Goal: Use online tool/utility: Utilize a website feature to perform a specific function

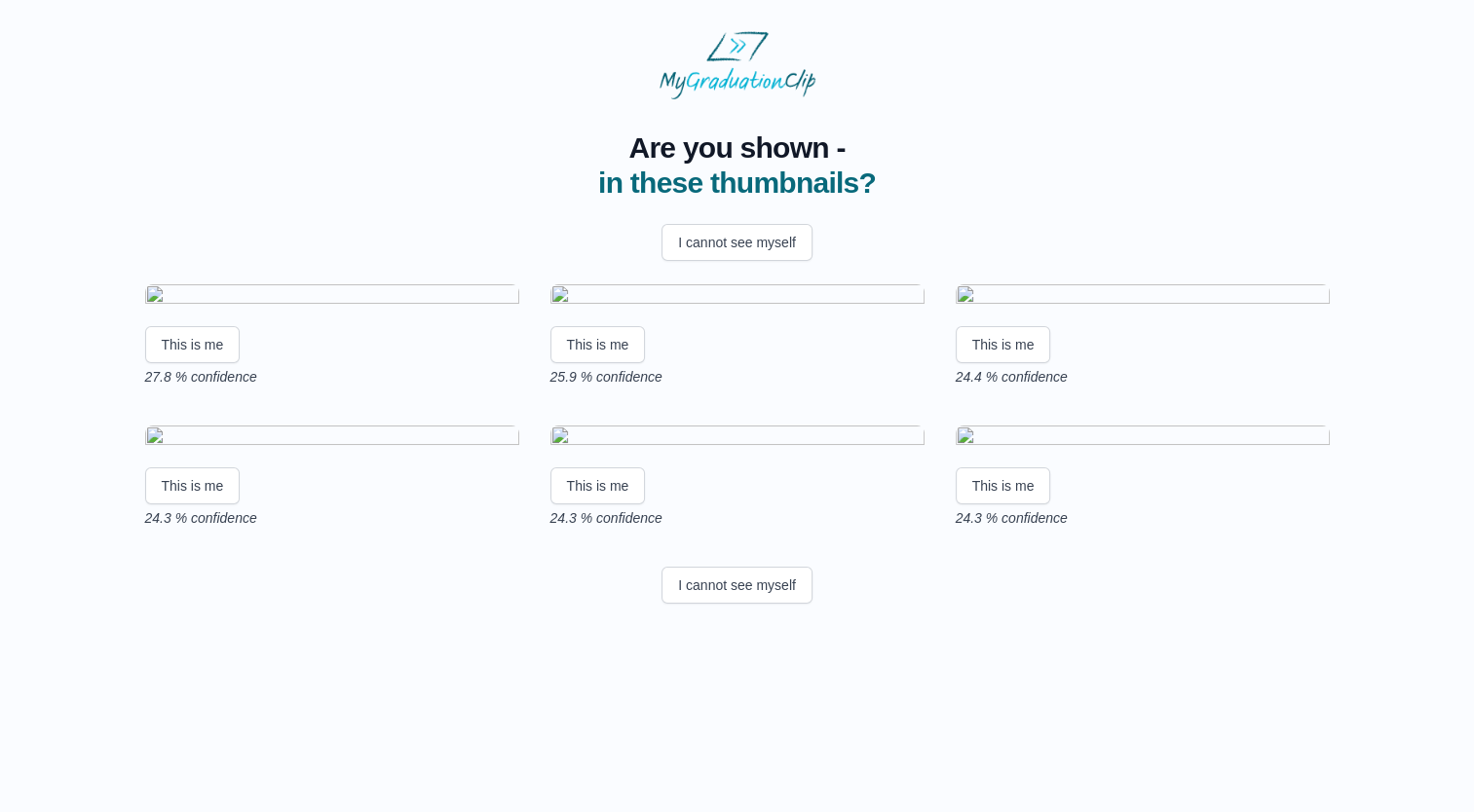
scroll to position [132, 0]
click at [1017, 363] on button "This is me" at bounding box center [1003, 344] width 95 height 37
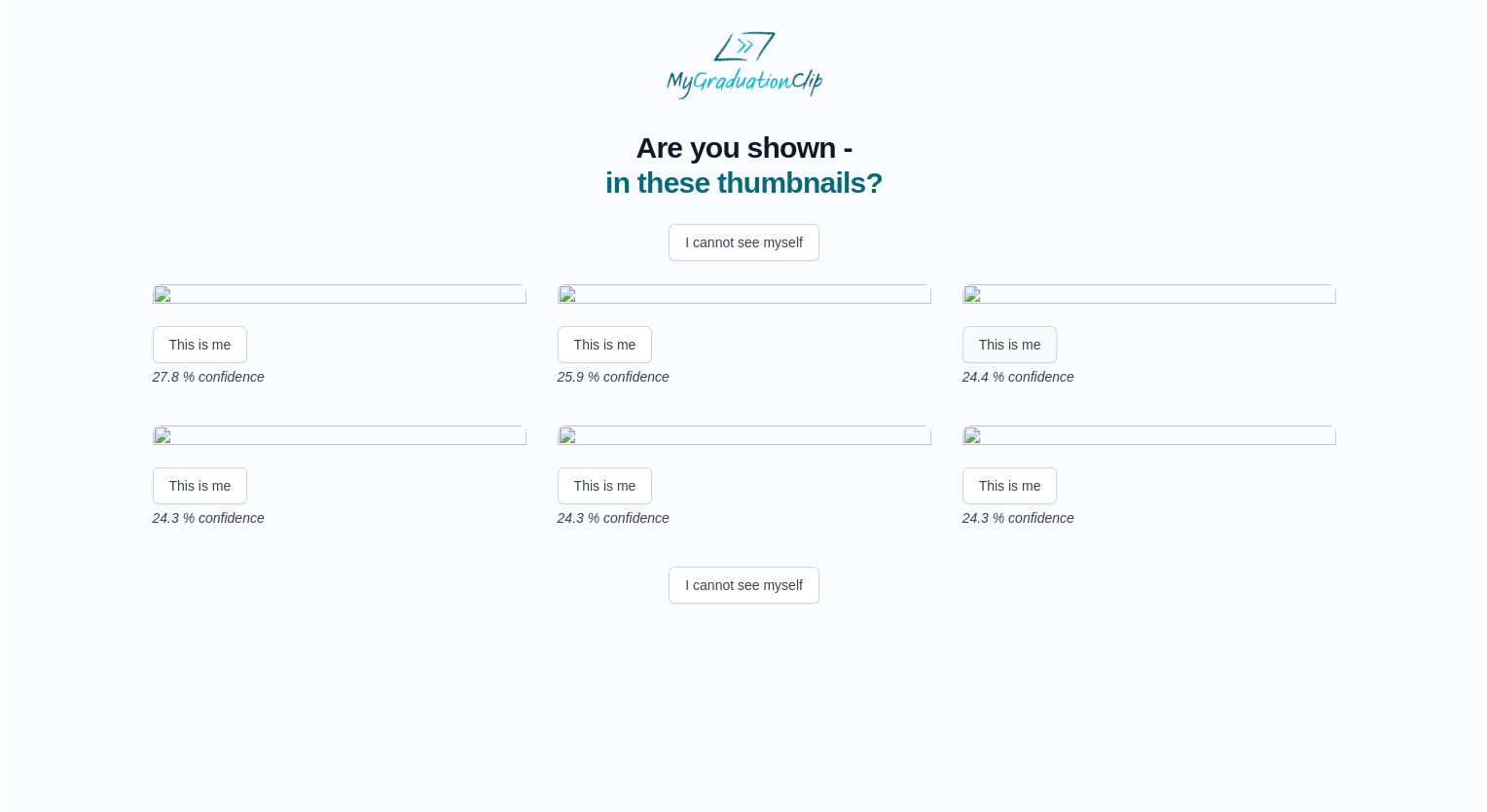
scroll to position [0, 0]
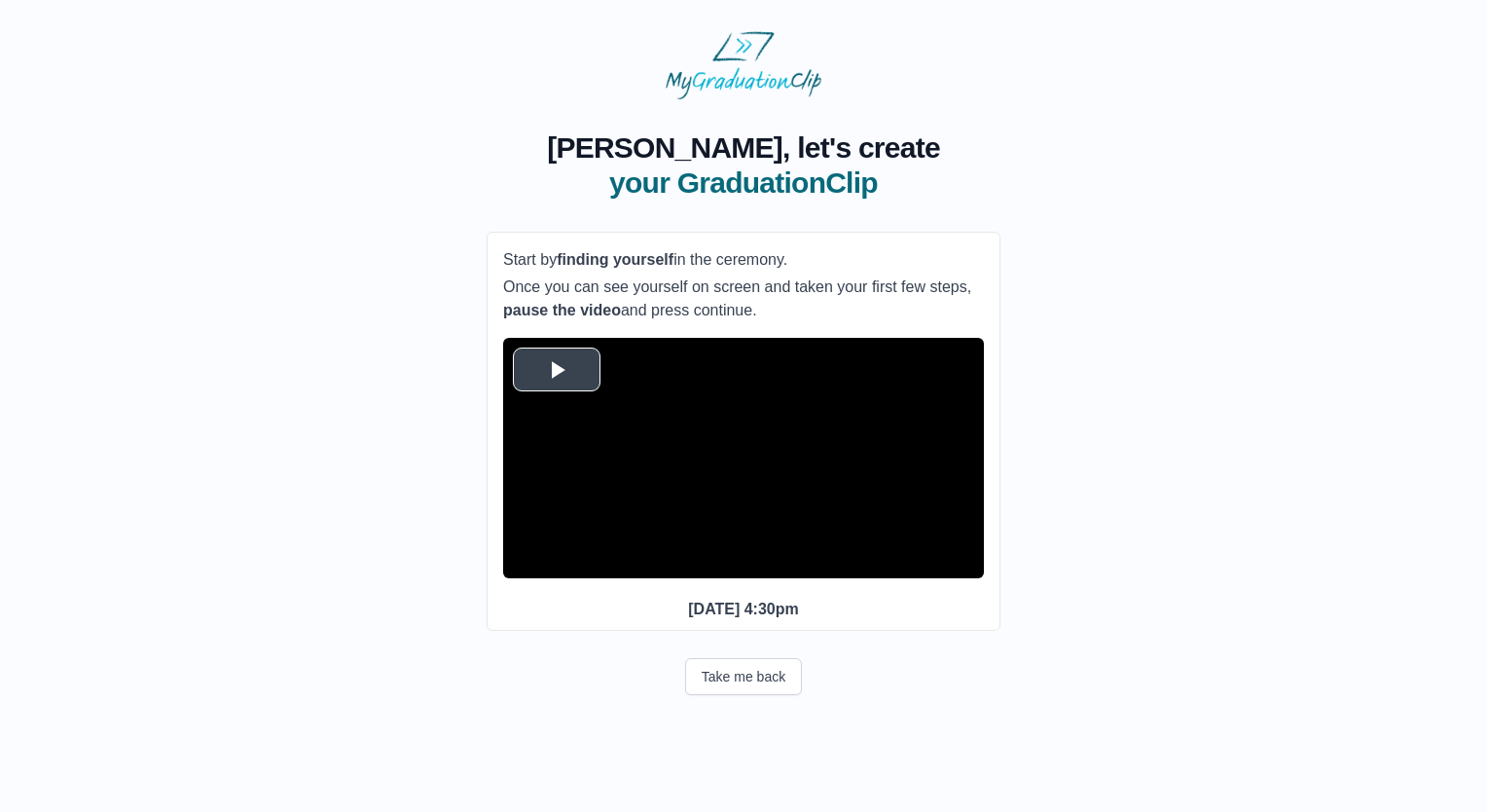
click at [729, 364] on video "Video Player" at bounding box center [744, 458] width 480 height 240
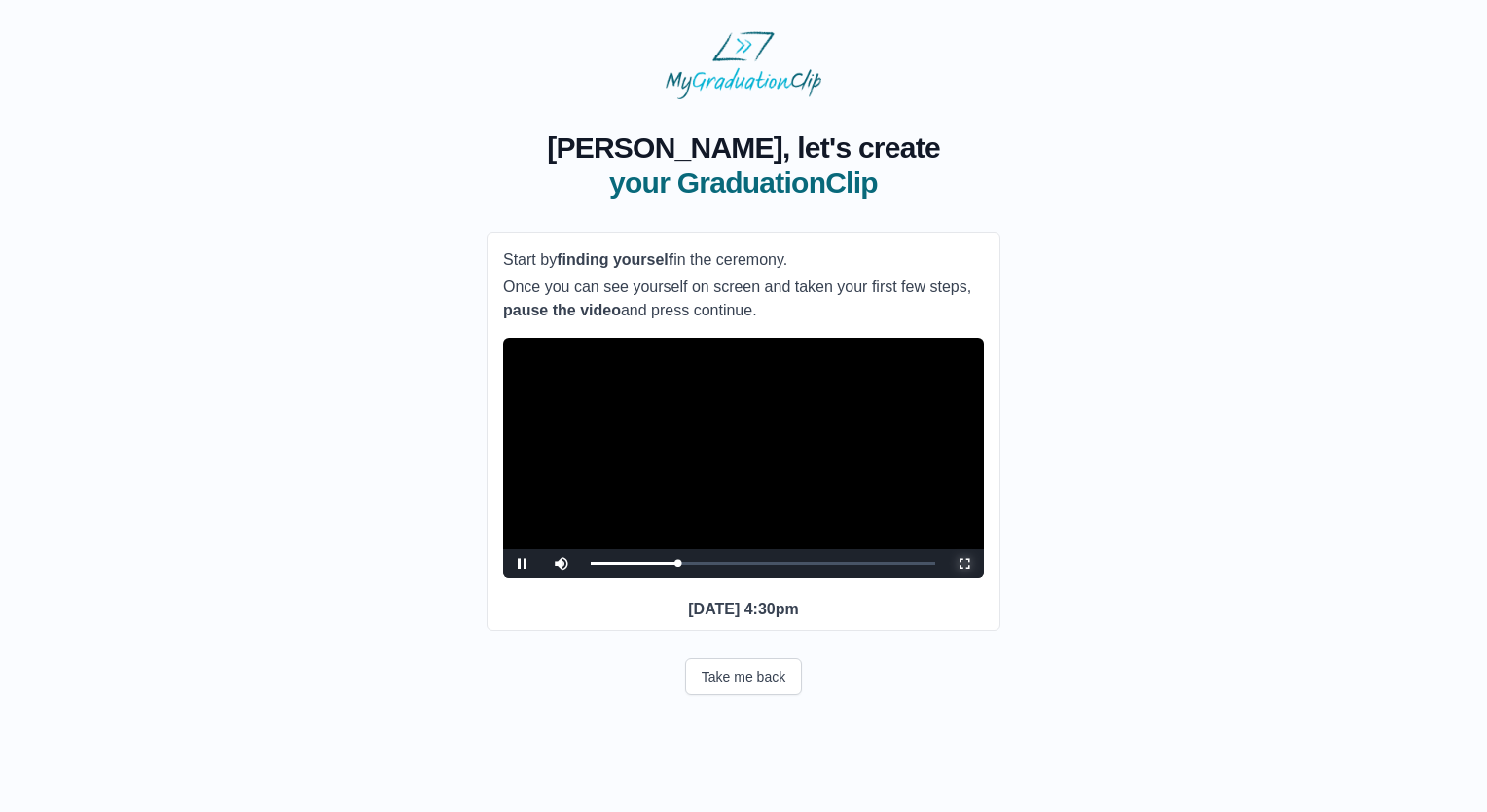
click at [965, 564] on span "Video Player" at bounding box center [965, 564] width 0 height 0
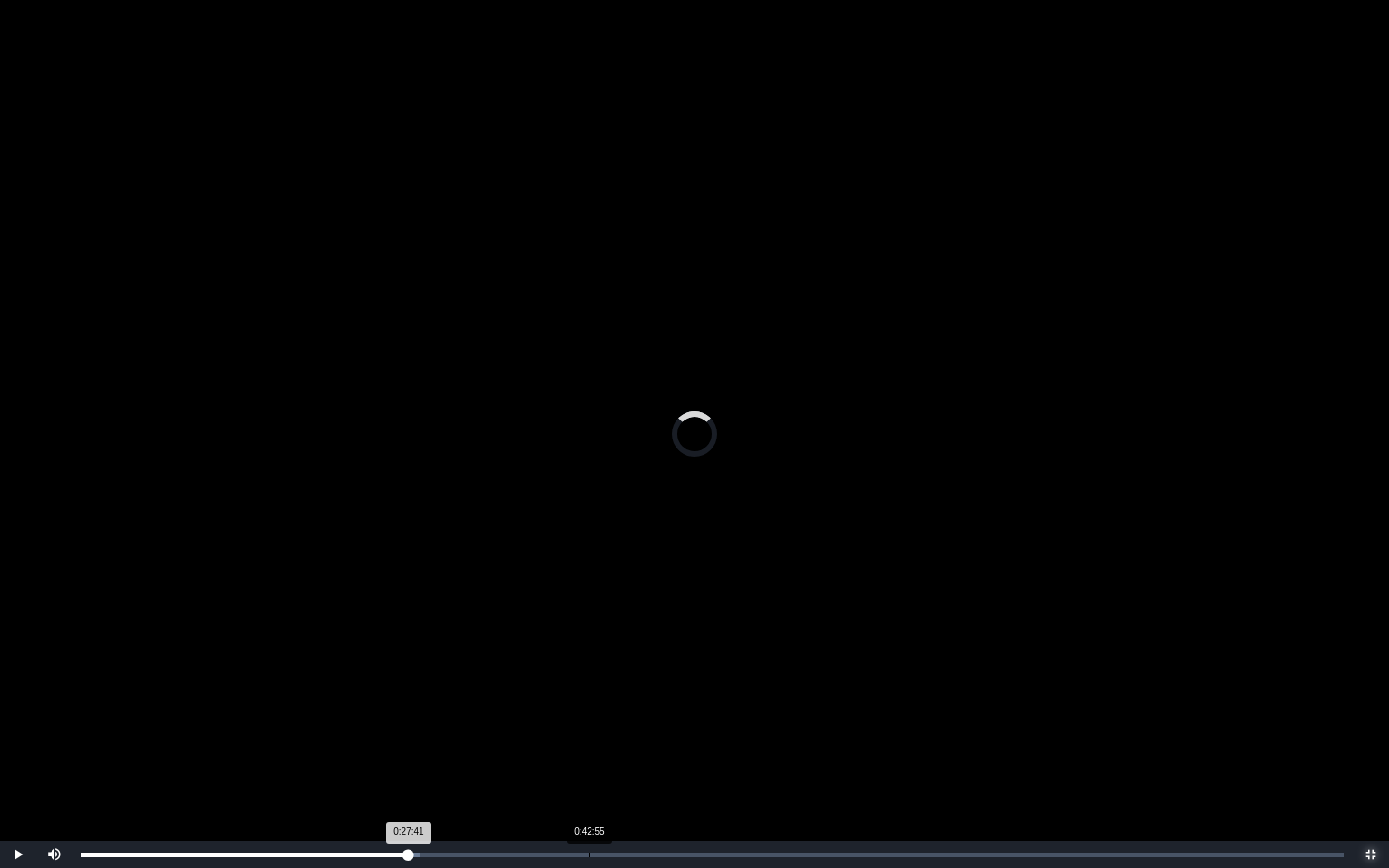
click at [588, 754] on div "Loaded : 0% 0:42:55 0:27:41 Progress : 0%" at bounding box center [712, 854] width 1281 height 27
click at [821, 754] on div "Loaded : 0% 1:02:34 1:02:34 Progress : 0%" at bounding box center [712, 854] width 1281 height 27
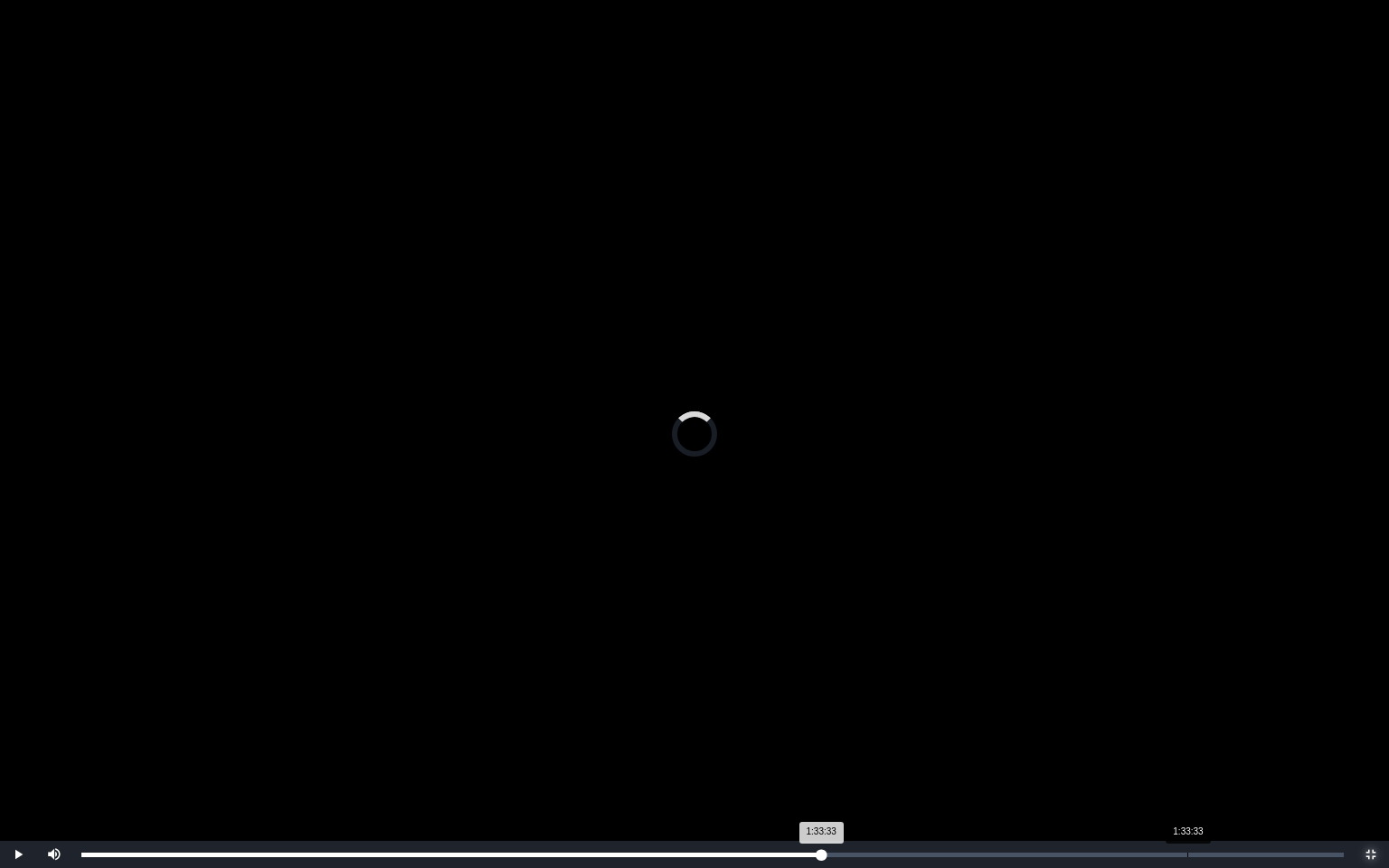
click at [1188, 754] on div "1:33:33" at bounding box center [1188, 855] width 1 height 5
click at [1313, 754] on div "Loaded : 0% 1:44:11 1:44:11 Progress : 0%" at bounding box center [712, 854] width 1281 height 27
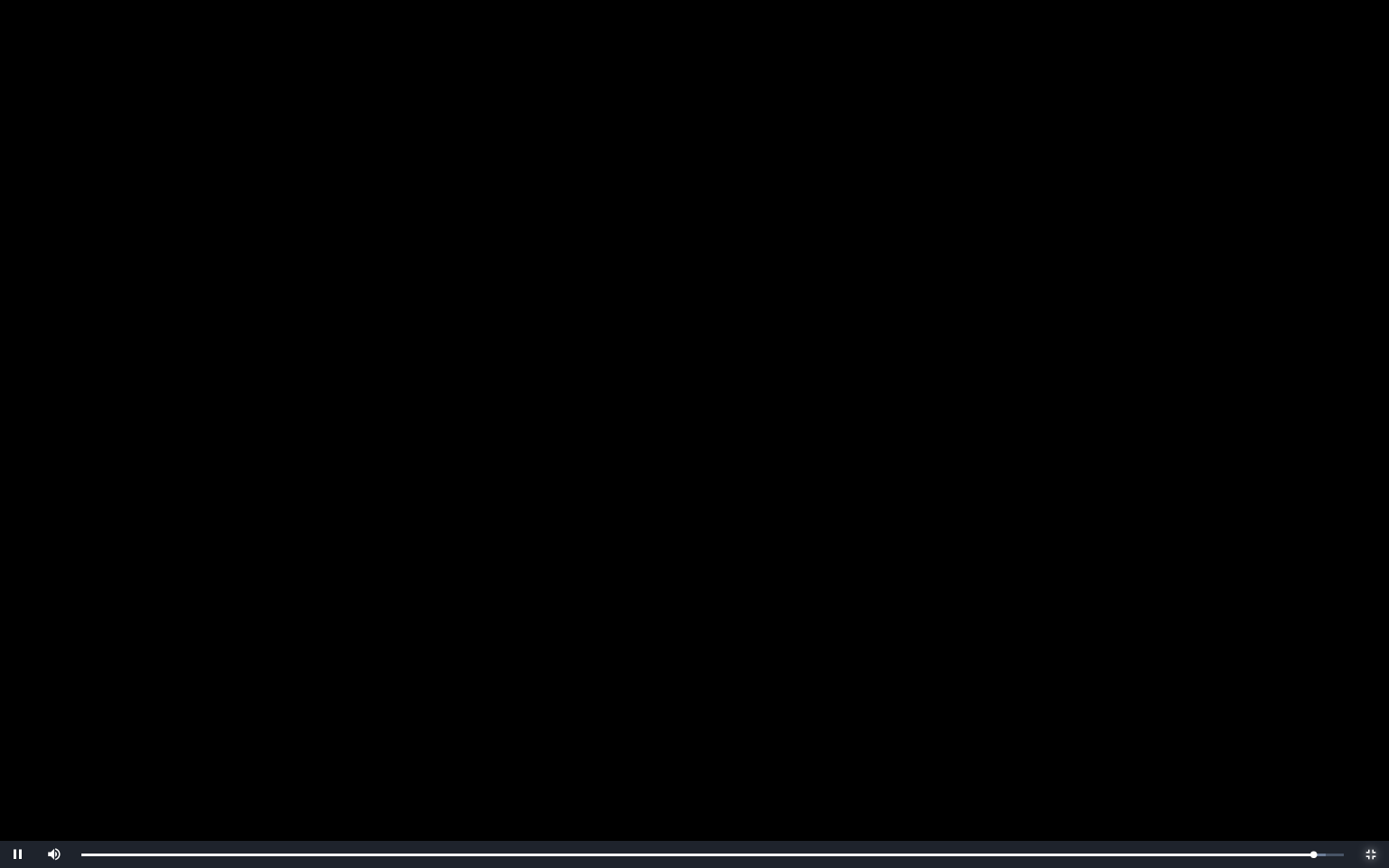
click at [1371, 754] on span "Video Player" at bounding box center [1371, 855] width 0 height 0
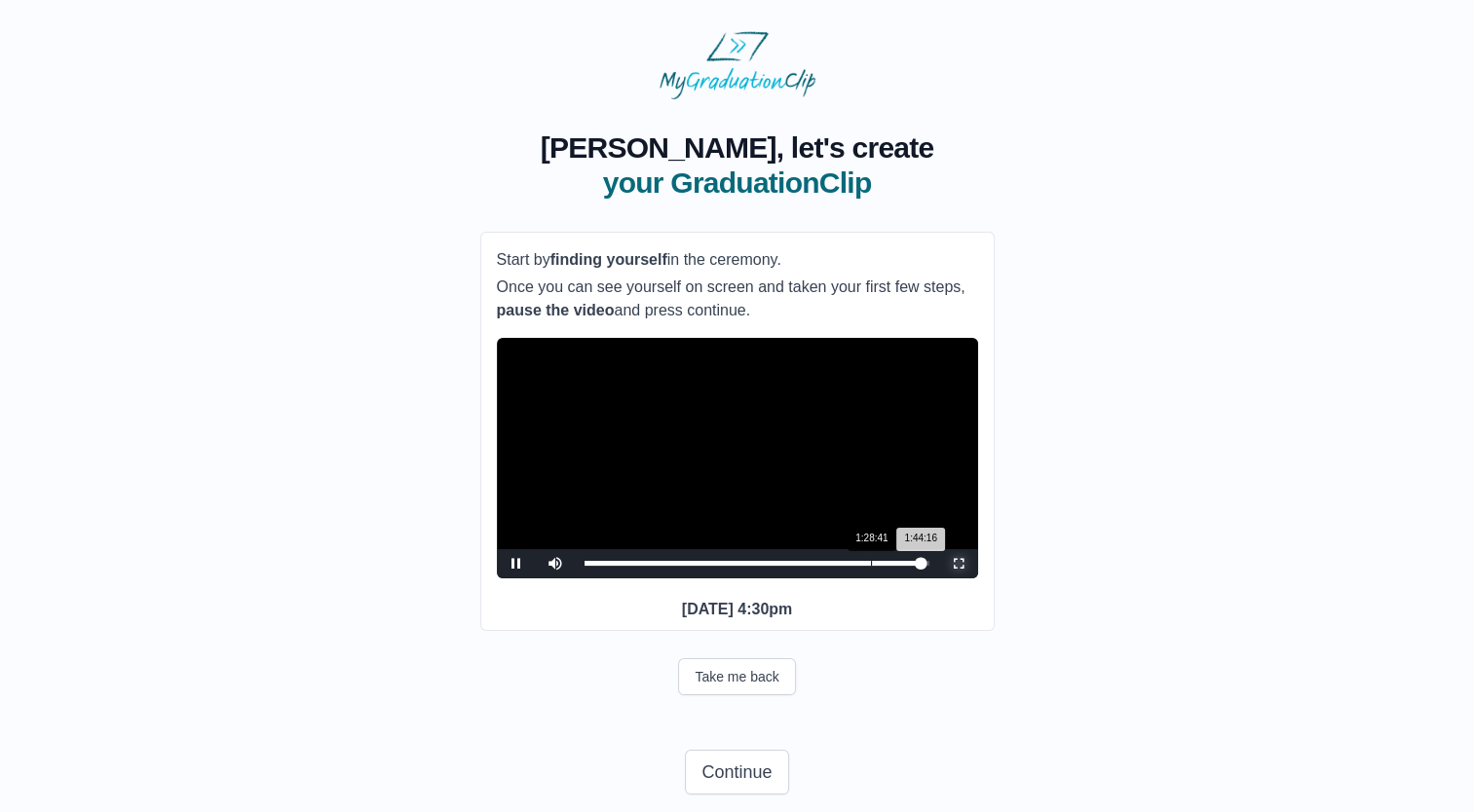
click at [869, 578] on div "Loaded : 0% 1:28:41 1:44:16 Progress : 0%" at bounding box center [757, 563] width 365 height 29
drag, startPoint x: 902, startPoint y: 589, endPoint x: 947, endPoint y: 592, distance: 45.1
click at [947, 578] on div "Play Mute Current Time 1:28:26 / Loaded : 0% 1:46:48 1:38:39 Progress : 0% Stre…" at bounding box center [737, 563] width 481 height 29
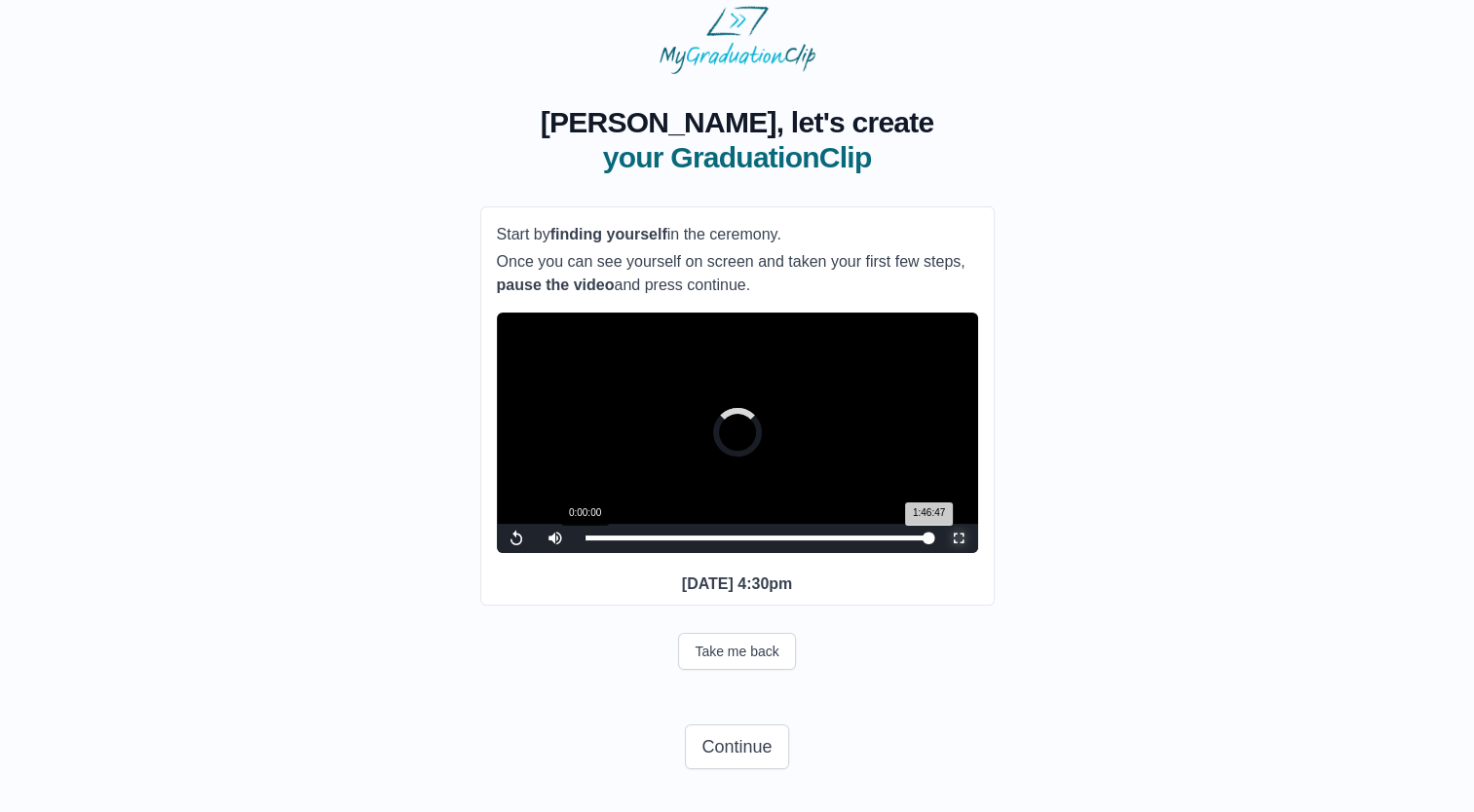
click at [579, 533] on div "Loaded : 0% 0:00:00 1:46:47 Progress : 0%" at bounding box center [757, 538] width 365 height 29
click at [516, 538] on span "Video Player" at bounding box center [516, 538] width 0 height 0
click at [630, 527] on div "Loaded : 0% 0:07:09 0:00:09 Progress : 0%" at bounding box center [757, 538] width 365 height 29
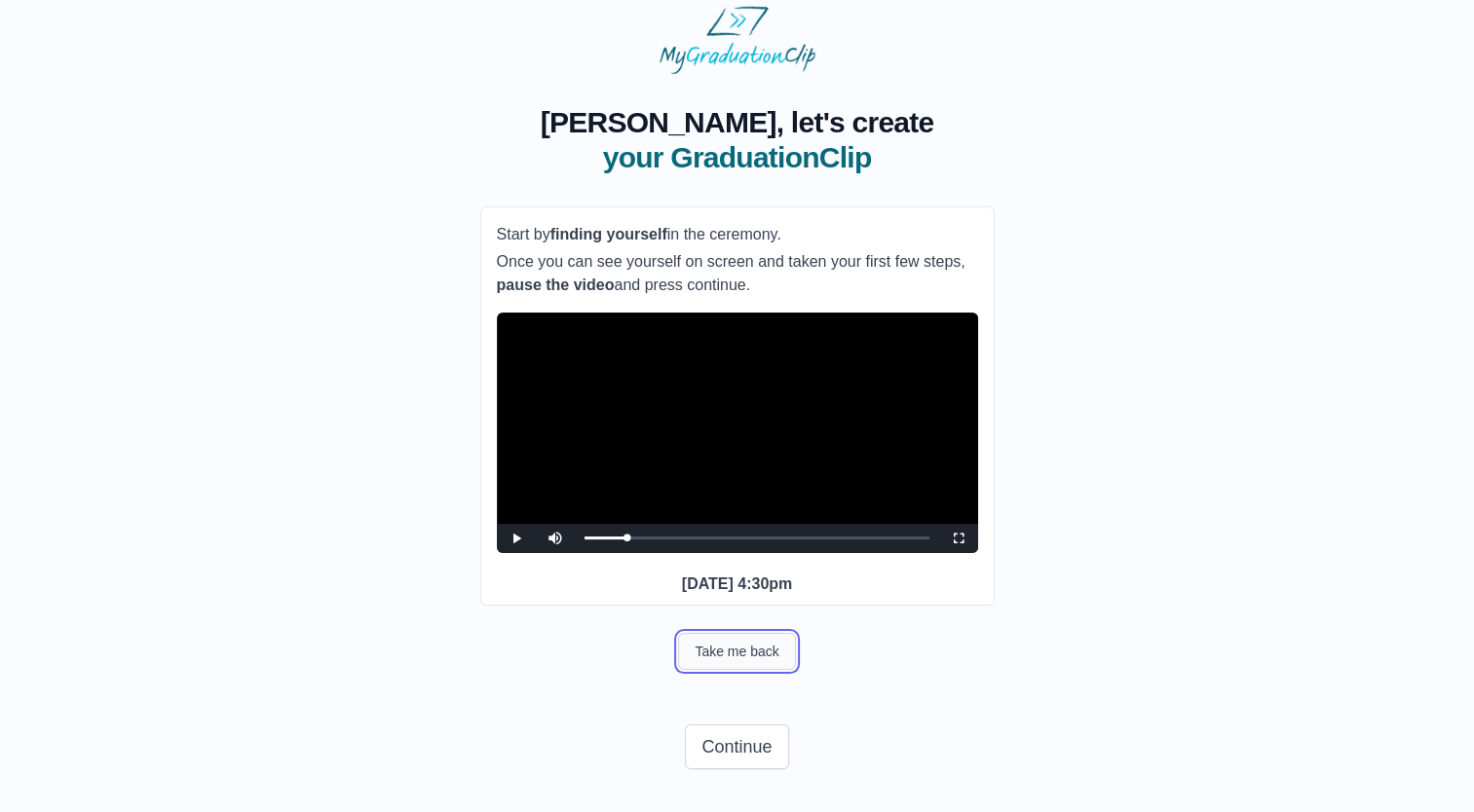
click at [725, 655] on button "Take me back" at bounding box center [737, 650] width 117 height 37
click at [503, 587] on p "[DATE] 4:30pm" at bounding box center [737, 585] width 481 height 24
click at [516, 538] on span "Video Player" at bounding box center [516, 538] width 0 height 0
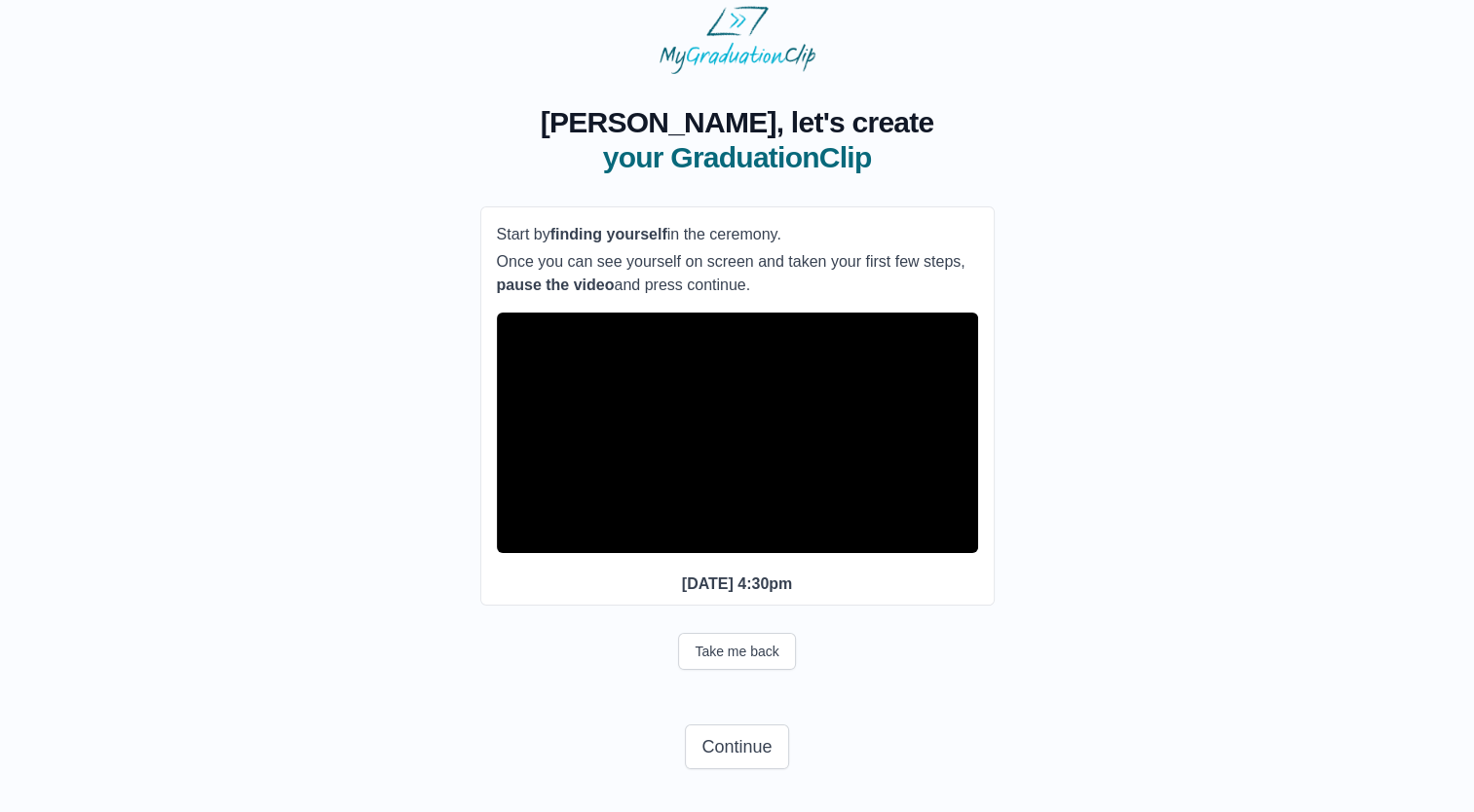
click at [516, 538] on span "Video Player" at bounding box center [516, 538] width 0 height 0
click at [516, 627] on div "Take me back" at bounding box center [737, 651] width 515 height 61
click at [536, 664] on div "Take me back" at bounding box center [737, 650] width 515 height 37
click at [732, 735] on button "Continue" at bounding box center [736, 746] width 103 height 45
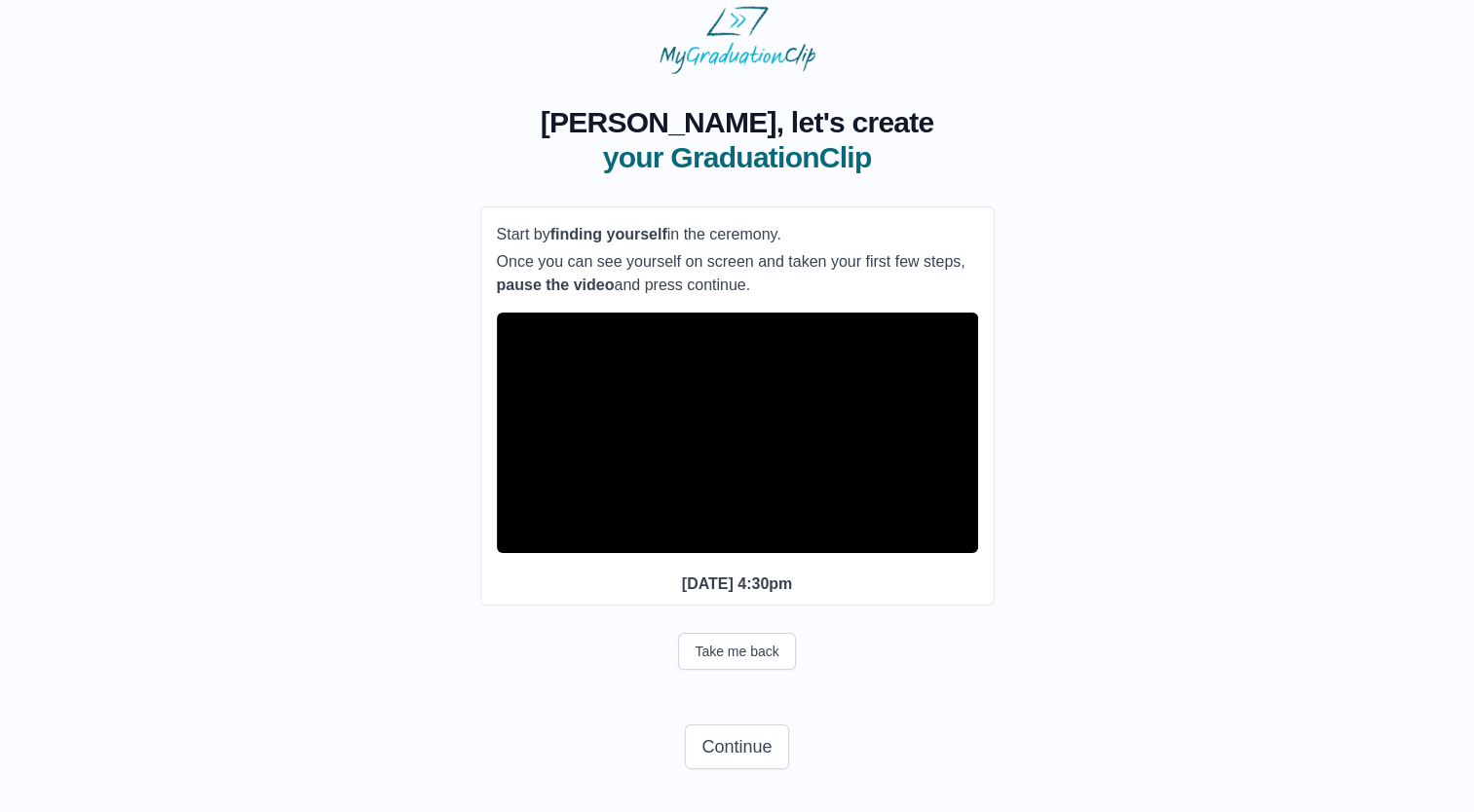
scroll to position [0, 0]
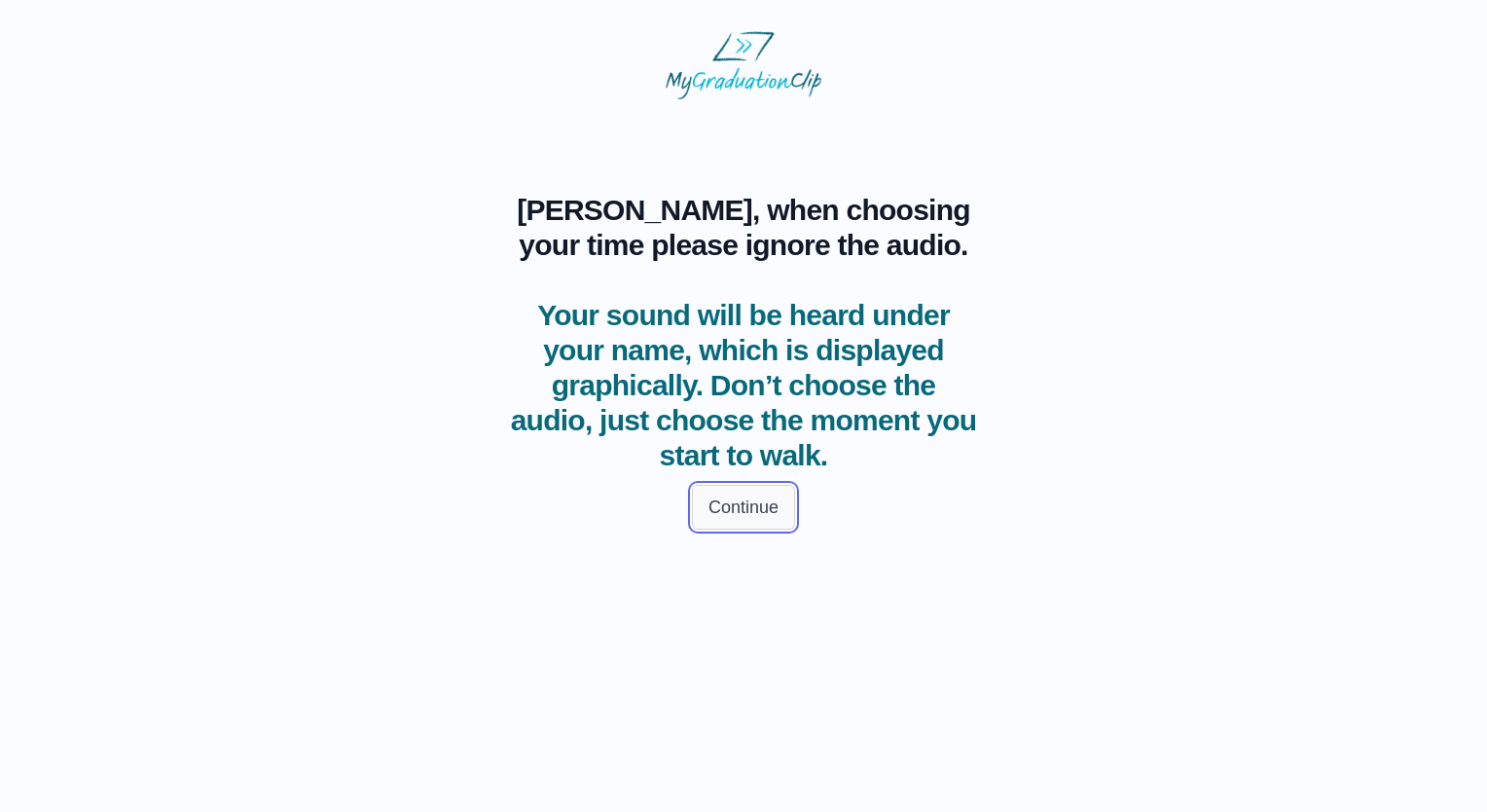
click at [748, 503] on button "Continue" at bounding box center [744, 506] width 103 height 45
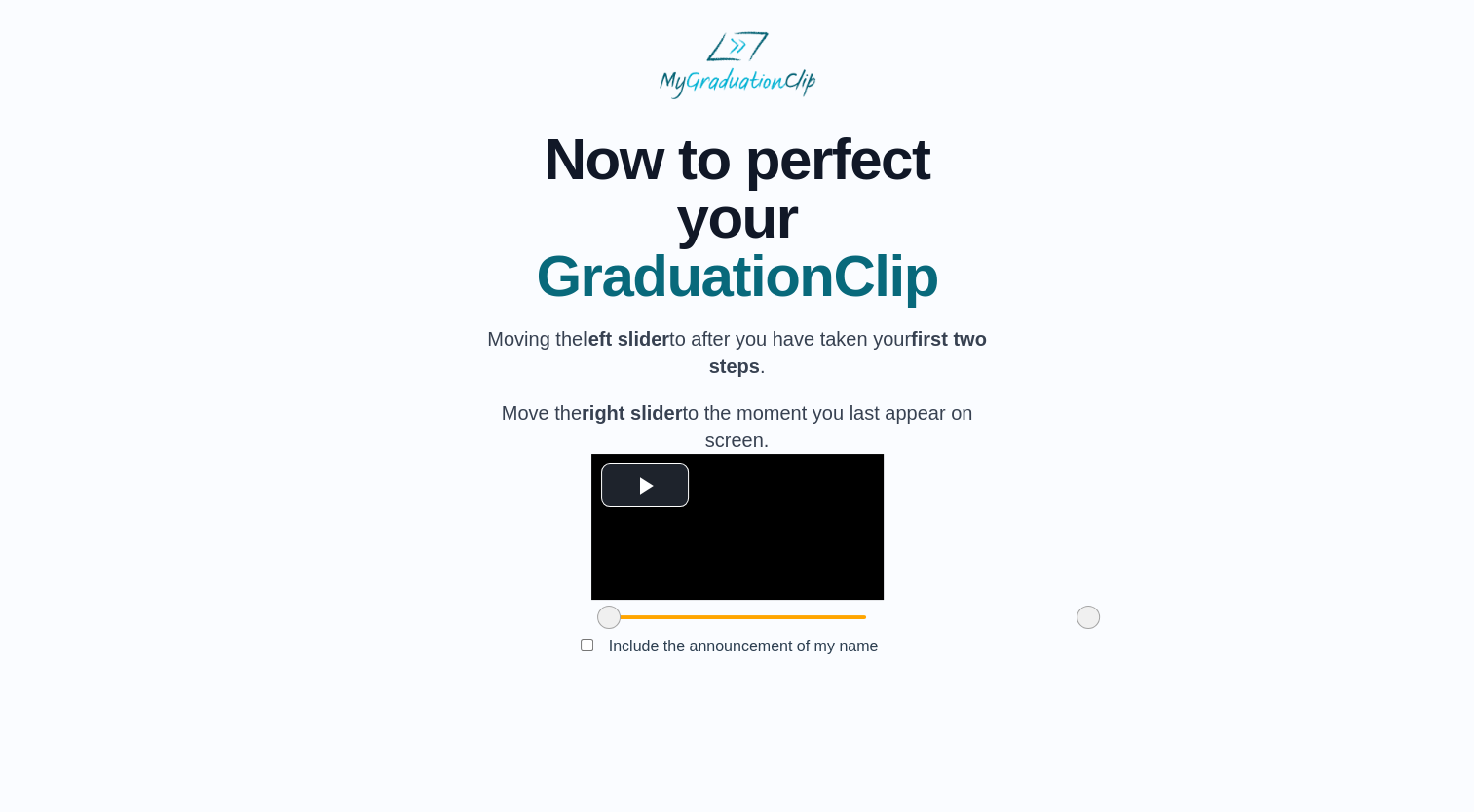
click at [370, 283] on div "**********" at bounding box center [736, 397] width 1411 height 596
click at [1102, 99] on div "**********" at bounding box center [736, 397] width 1411 height 596
